Goal: Task Accomplishment & Management: Manage account settings

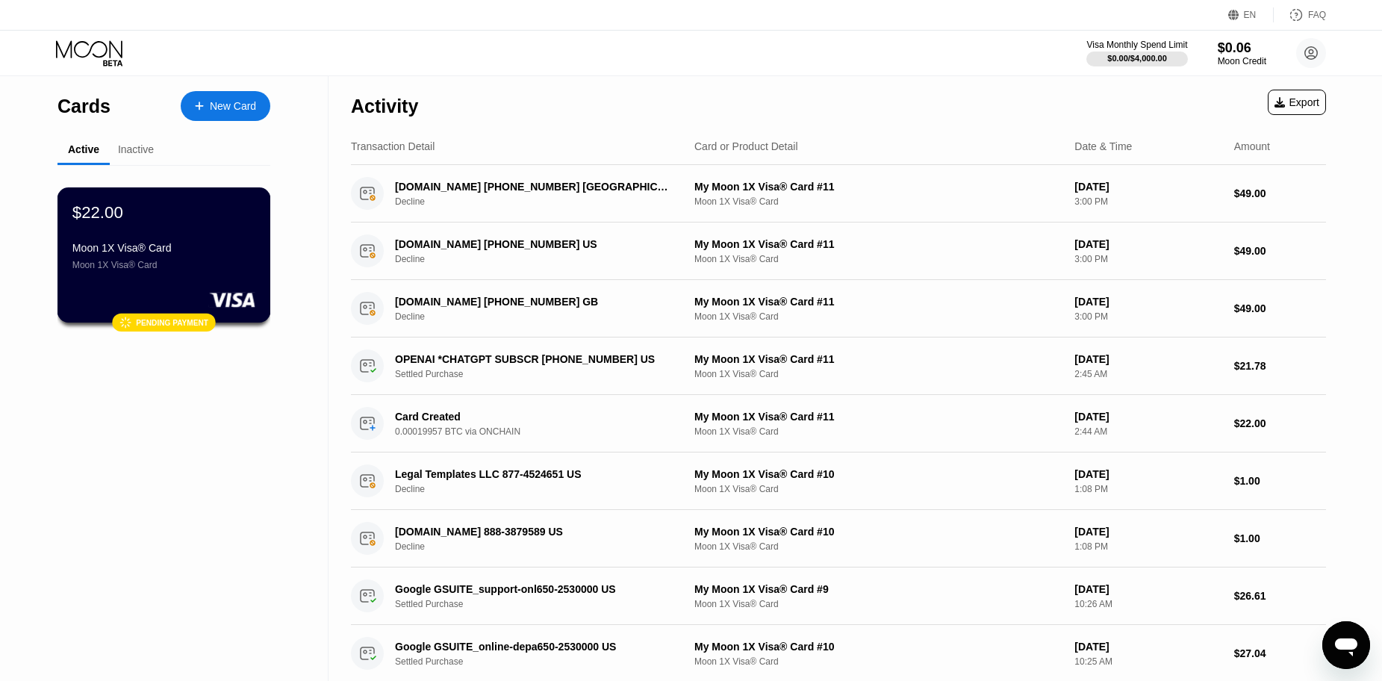
click at [172, 240] on div "$22.00 Moon 1X Visa® Card Moon 1X Visa® Card" at bounding box center [163, 236] width 183 height 68
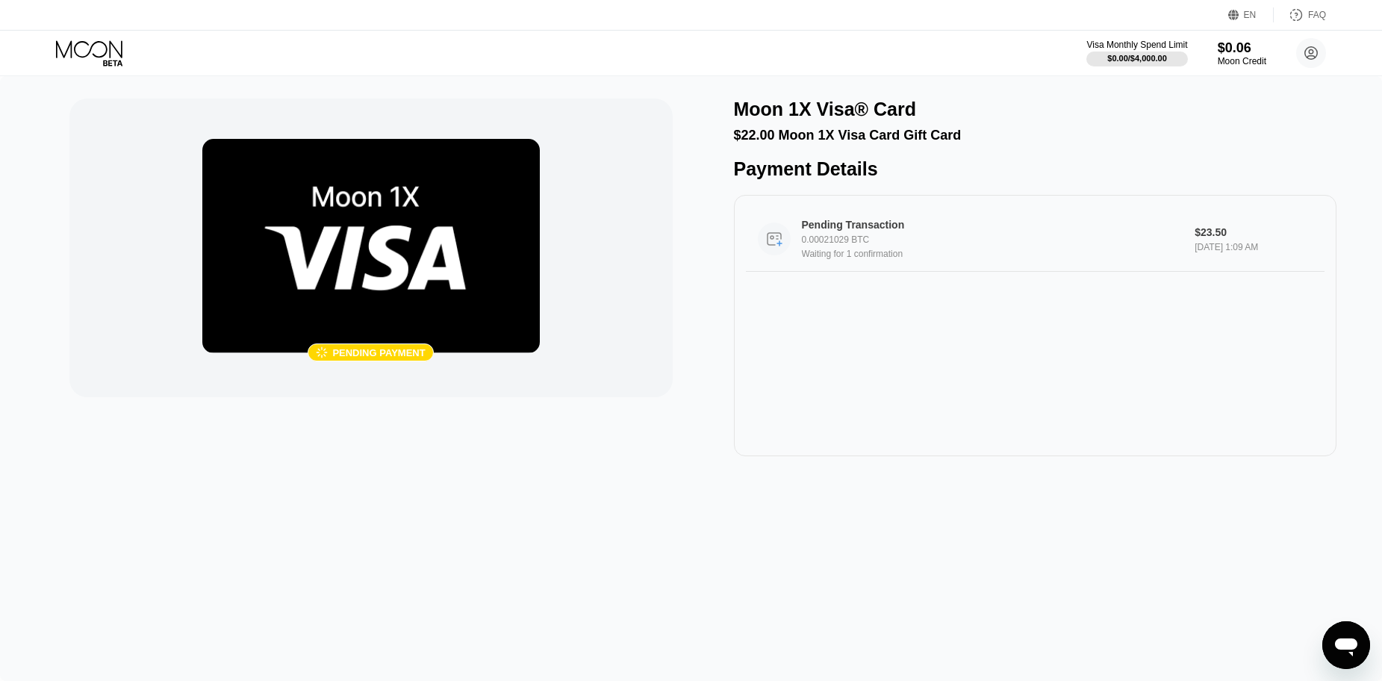
click at [861, 245] on div "0.00021029 BTC" at bounding box center [993, 239] width 383 height 10
click at [100, 52] on icon at bounding box center [90, 53] width 69 height 26
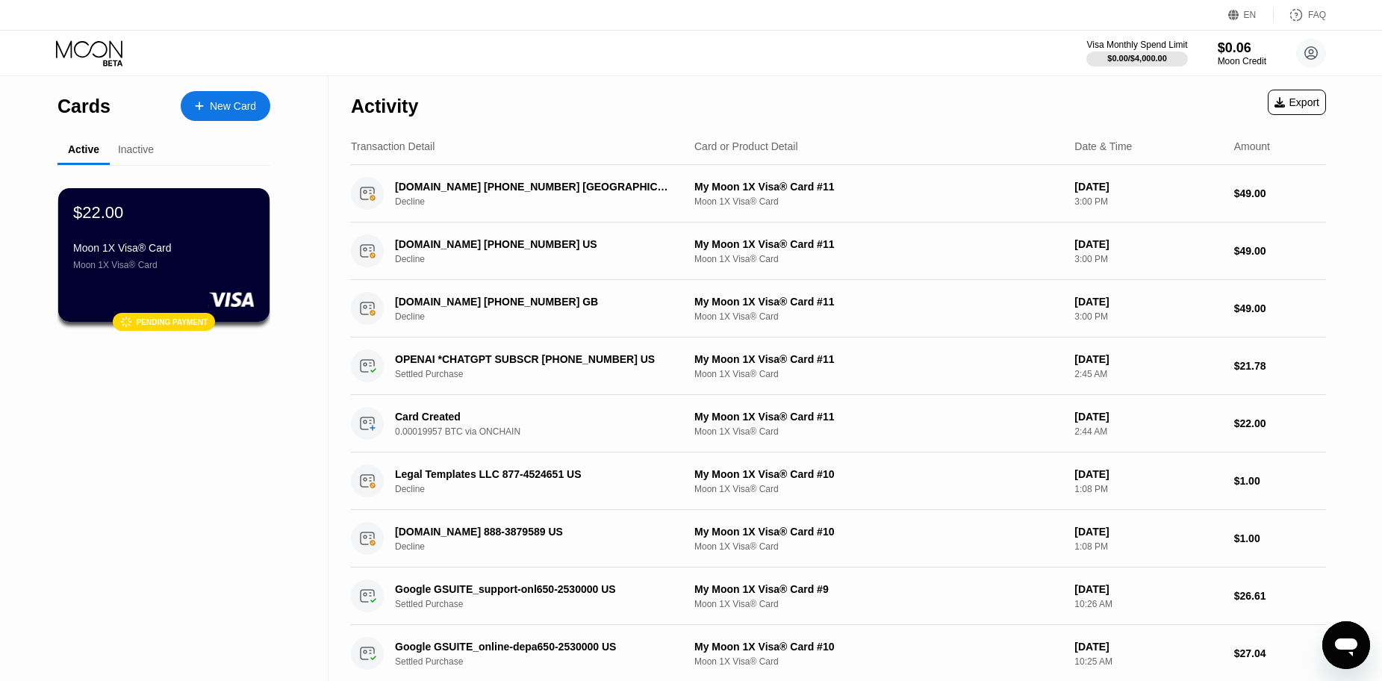
click at [123, 152] on div "Inactive" at bounding box center [136, 149] width 36 height 12
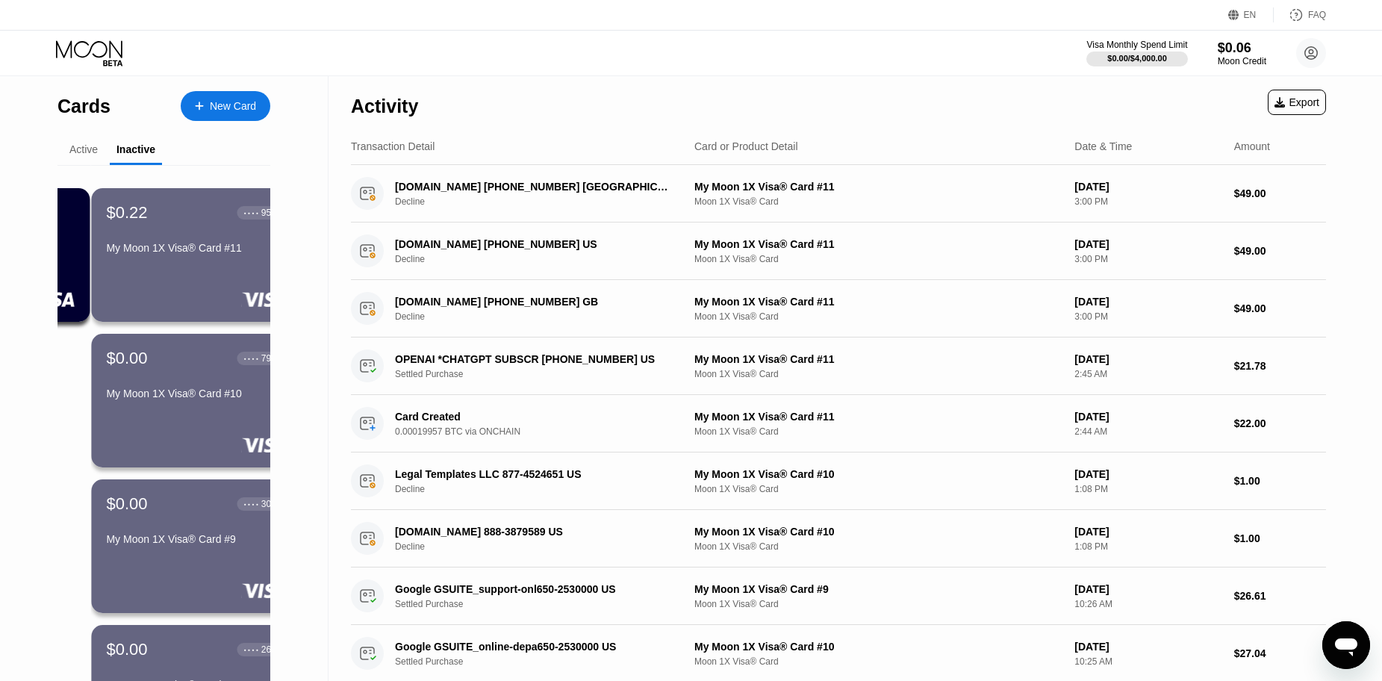
click at [86, 149] on div "Active" at bounding box center [83, 149] width 28 height 12
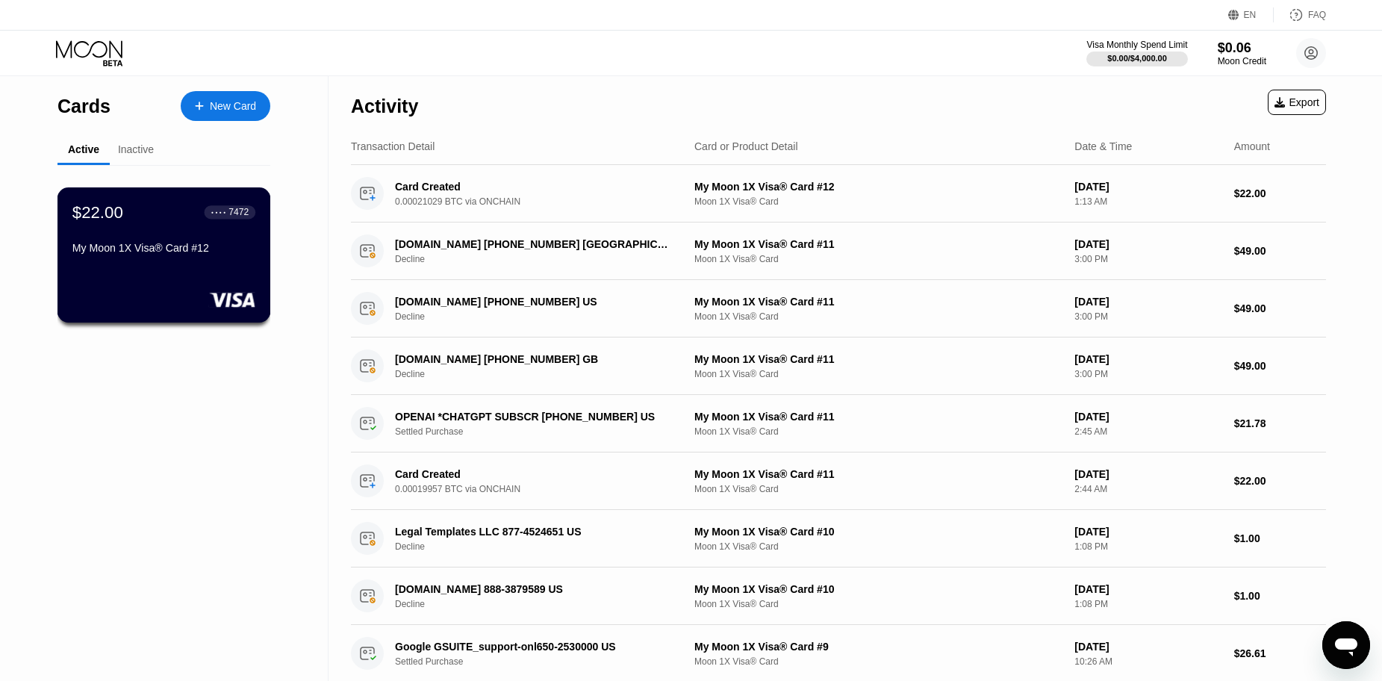
click at [139, 254] on div "My Moon 1X Visa® Card #12" at bounding box center [163, 248] width 183 height 12
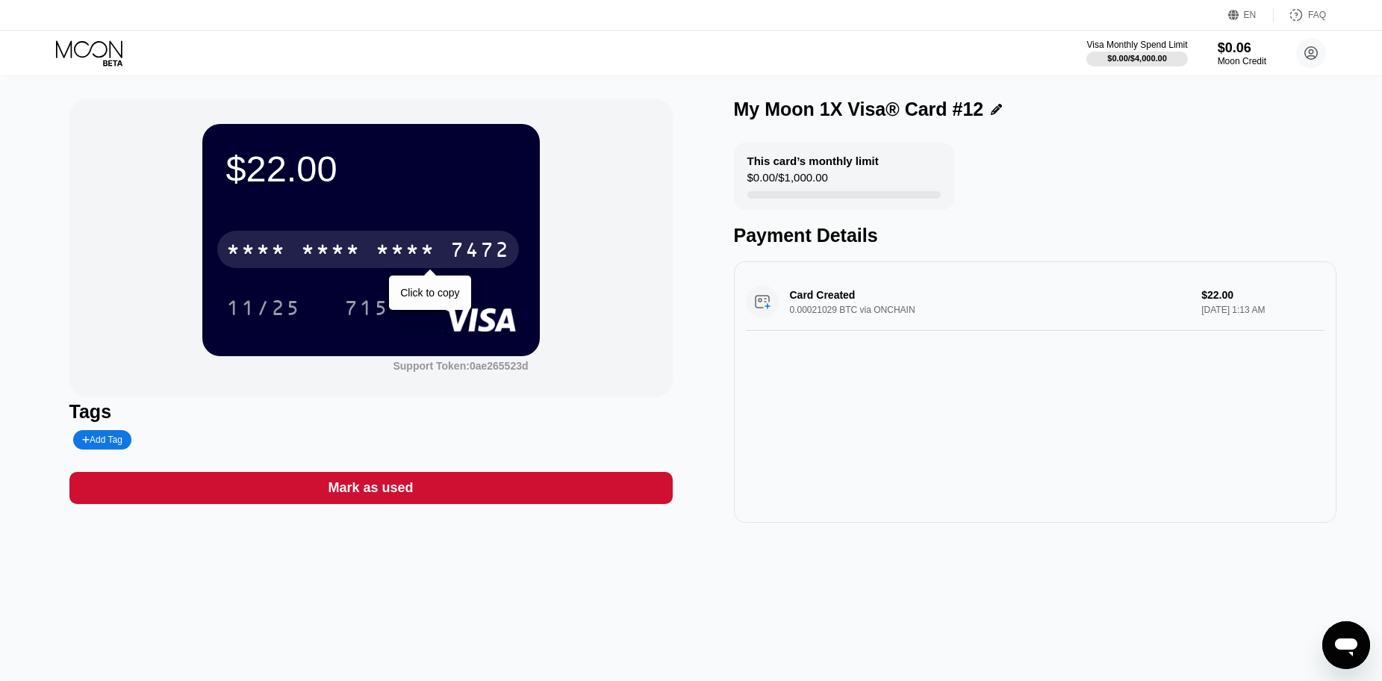
click at [282, 263] on div "* * * *" at bounding box center [256, 252] width 60 height 24
click at [449, 254] on div "[CREDIT_CARD_NUMBER]" at bounding box center [368, 249] width 302 height 37
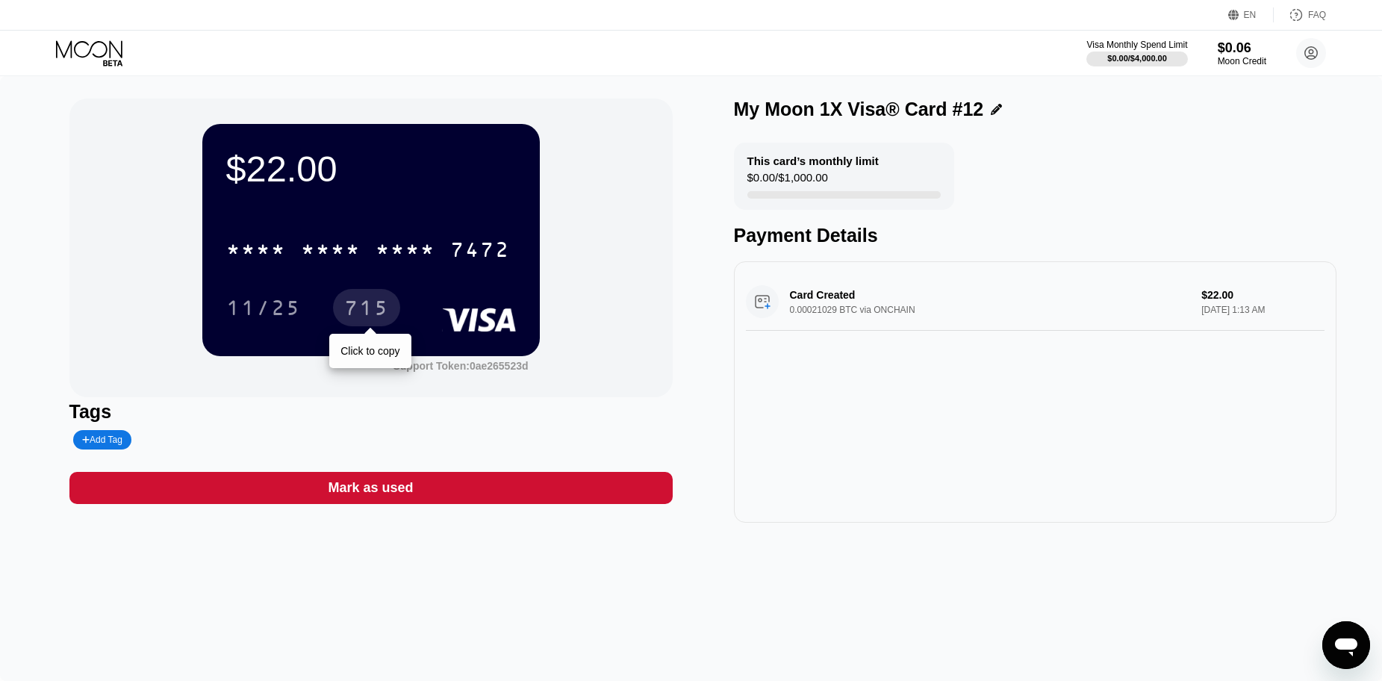
click at [385, 307] on div "715" at bounding box center [366, 310] width 45 height 24
click at [103, 52] on icon at bounding box center [90, 53] width 69 height 26
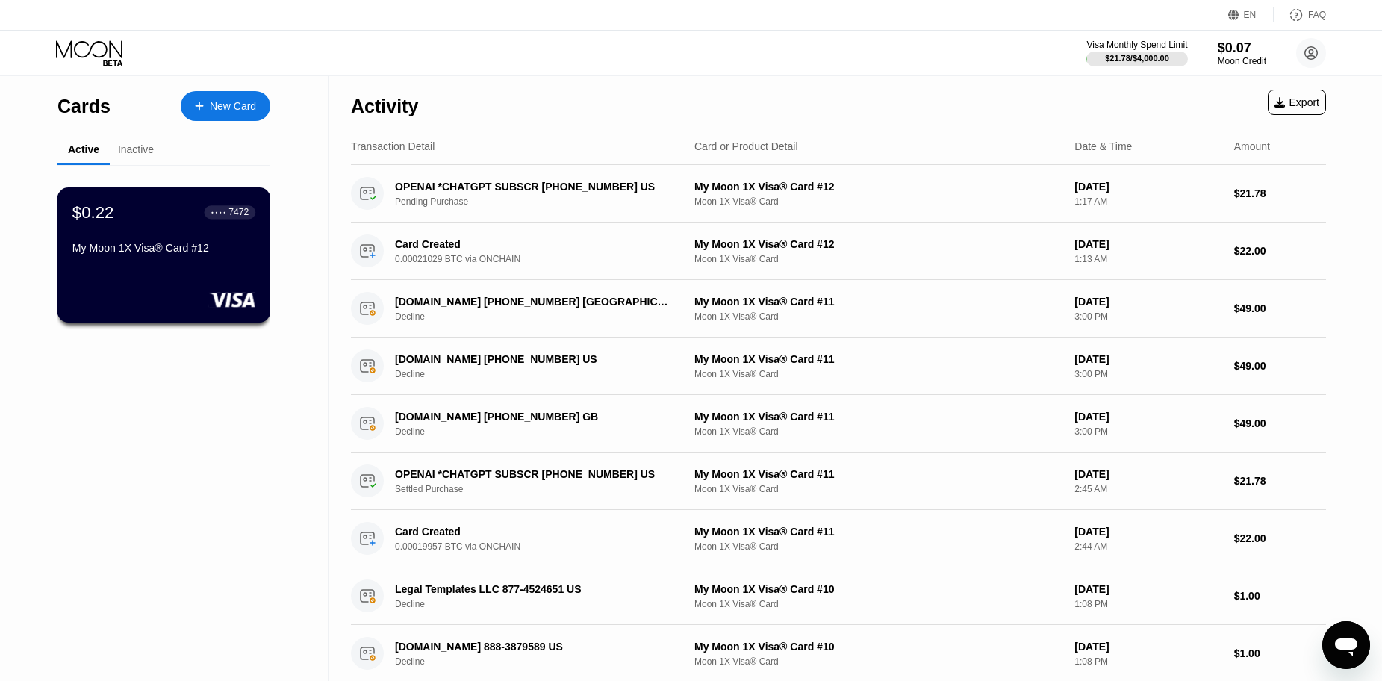
click at [228, 270] on div "$0.22 ● ● ● ● 7472 My Moon 1X Visa® Card #12" at bounding box center [163, 254] width 213 height 135
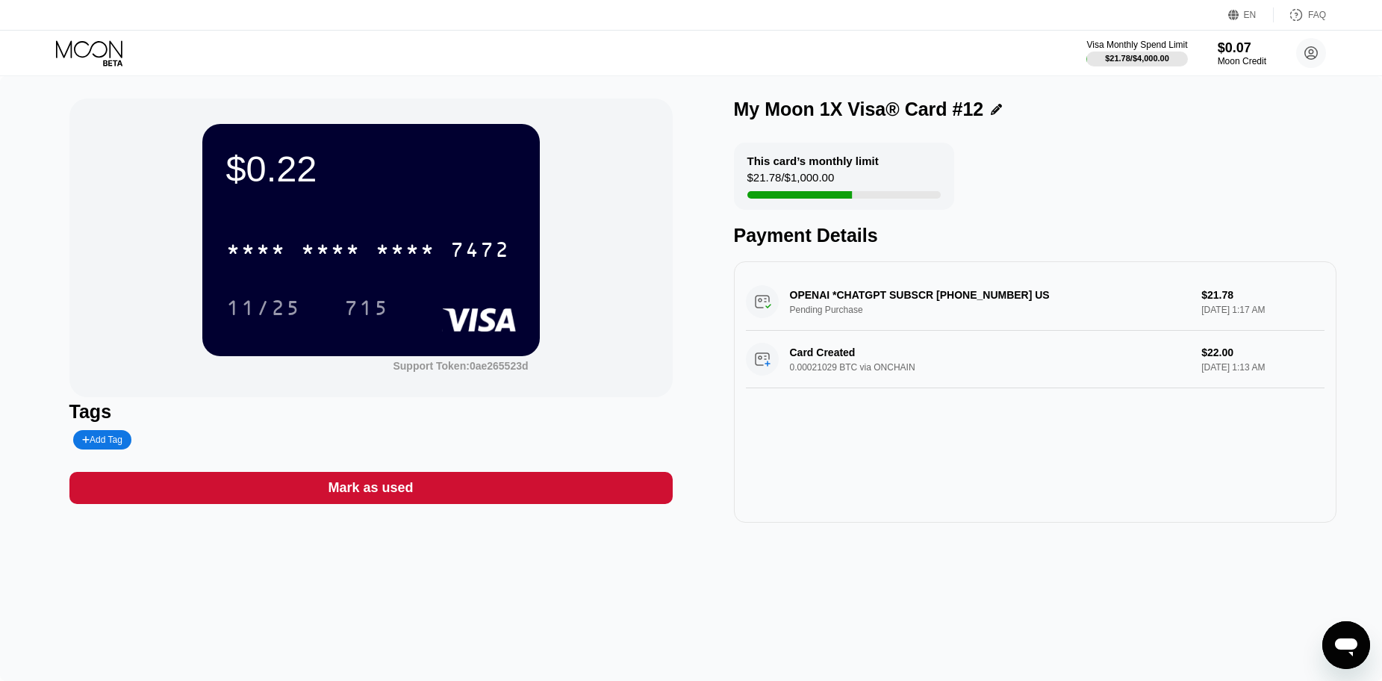
click at [328, 499] on div "Mark as used" at bounding box center [370, 488] width 603 height 32
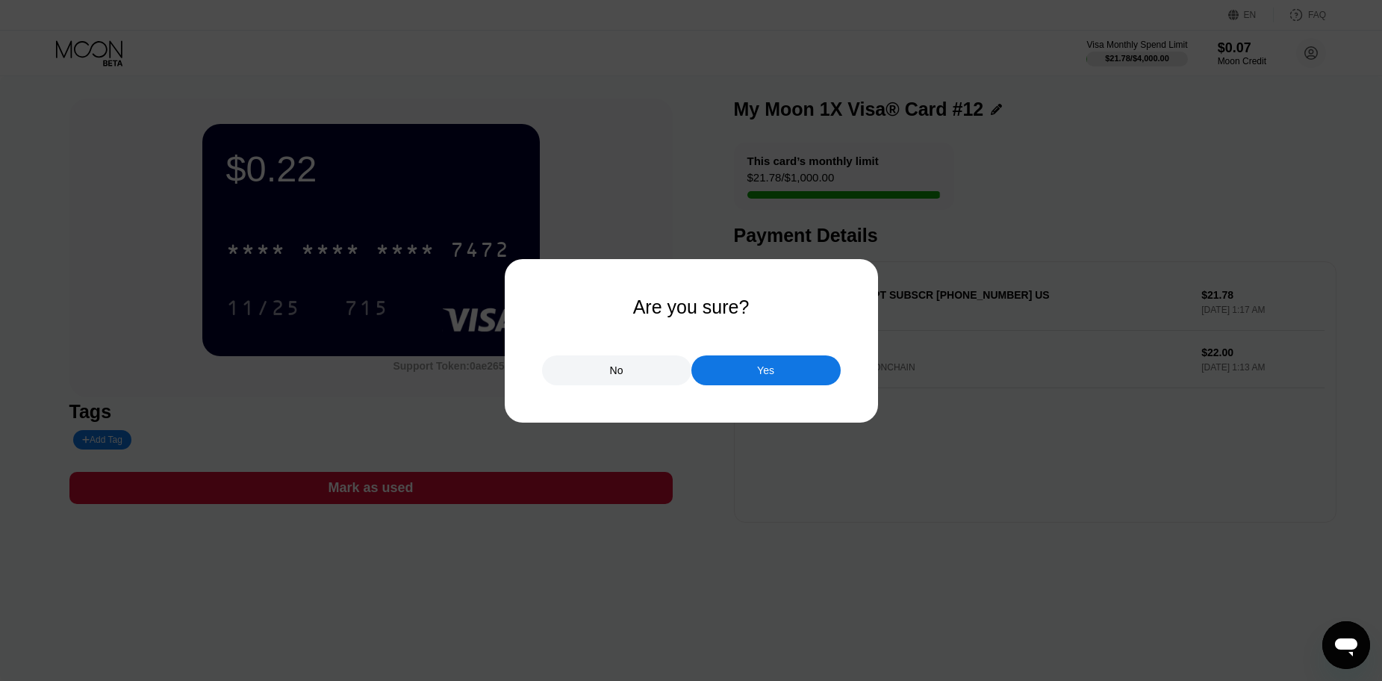
click at [791, 385] on div "Yes" at bounding box center [765, 370] width 149 height 30
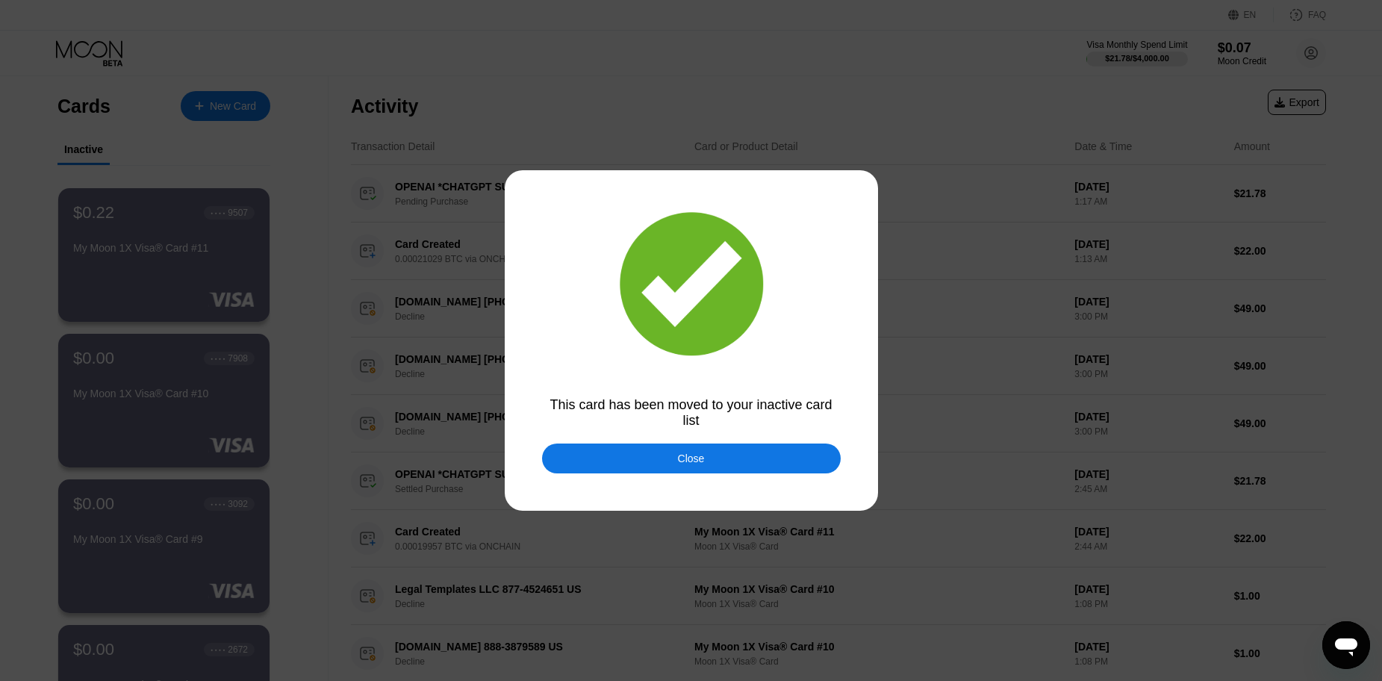
click at [744, 462] on div "Close" at bounding box center [691, 458] width 299 height 30
